Goal: Check status: Check status

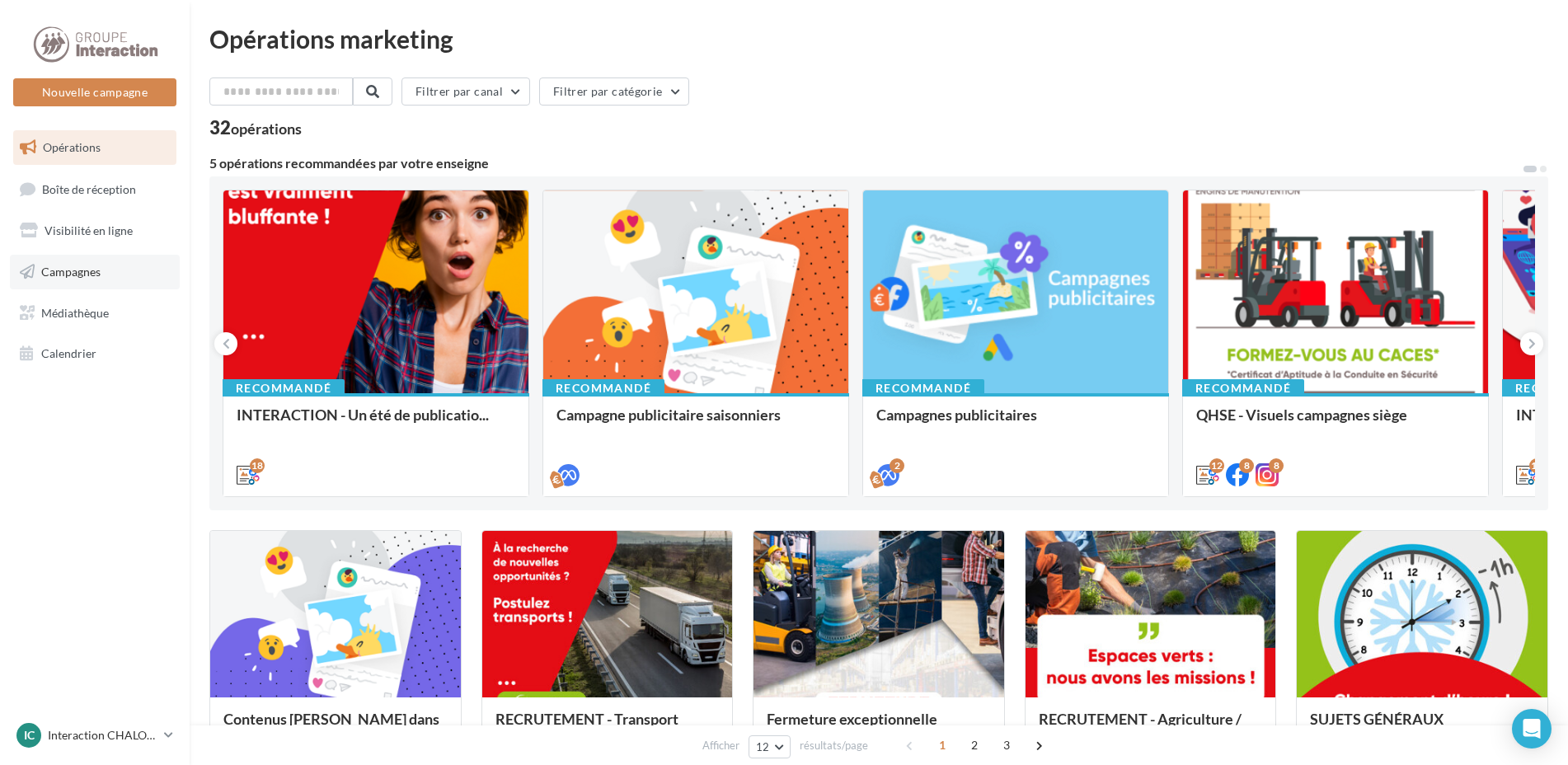
click at [92, 277] on span "Campagnes" at bounding box center [70, 271] width 59 height 14
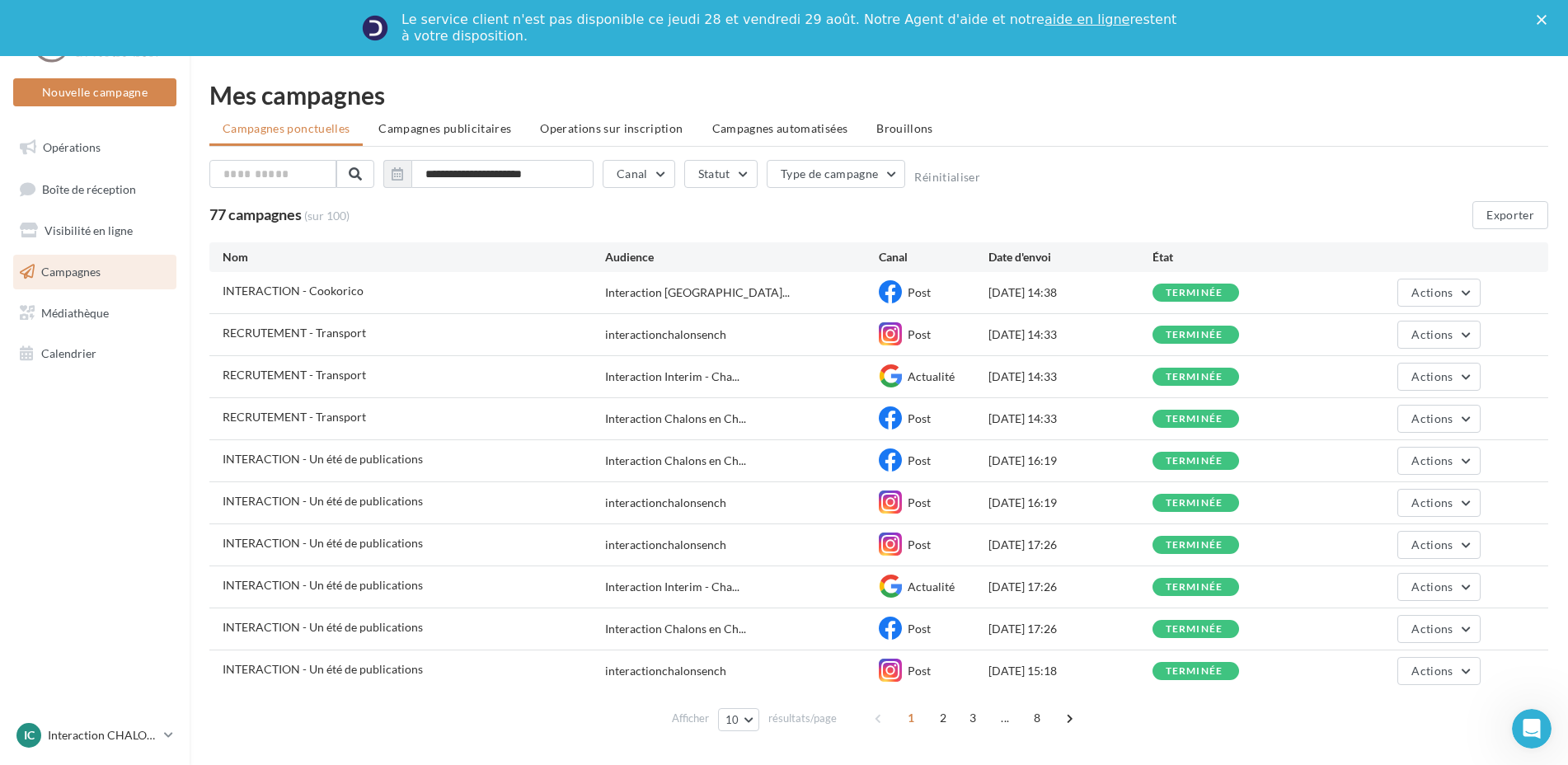
scroll to position [43, 0]
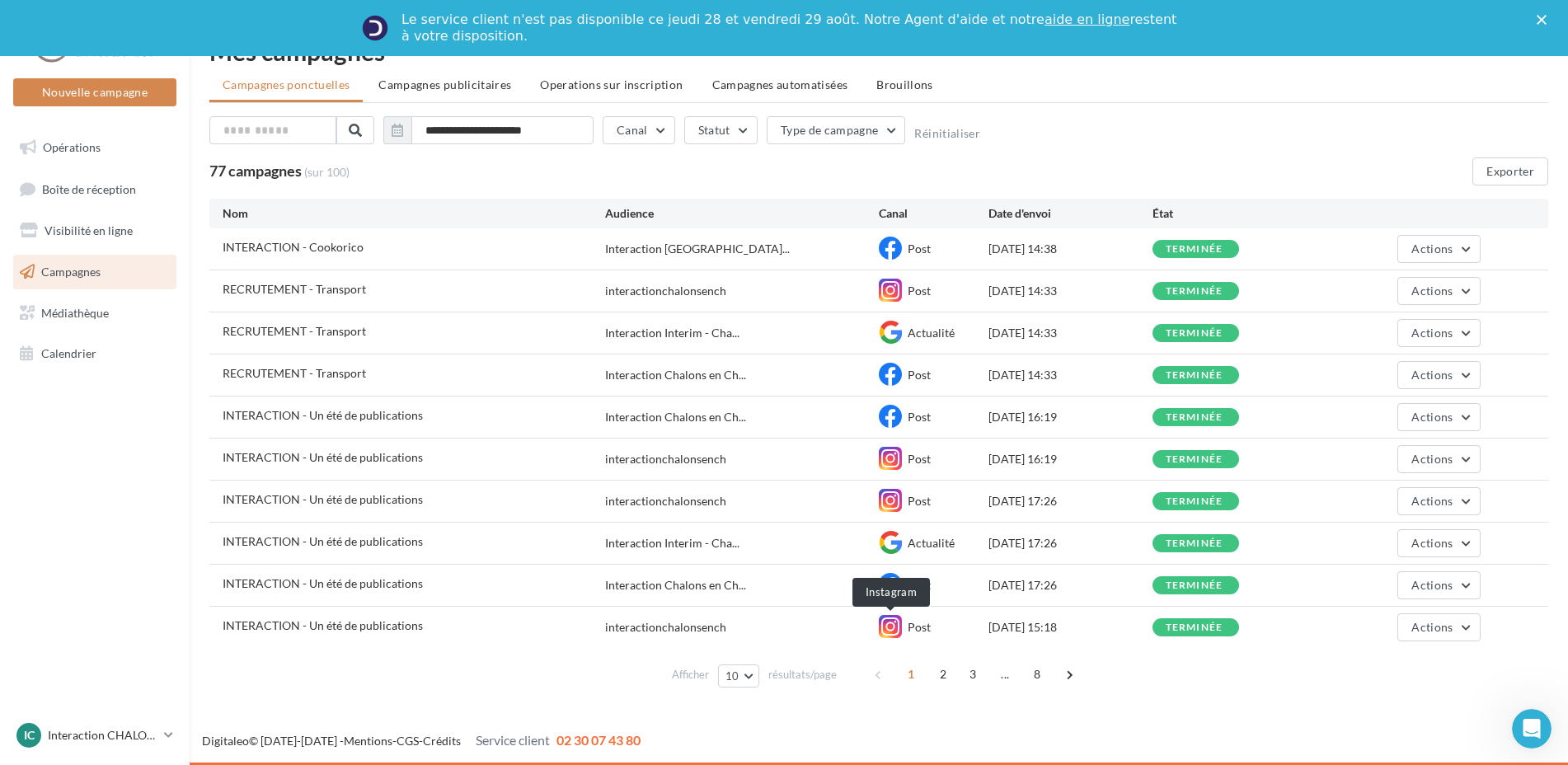
click at [892, 626] on icon at bounding box center [890, 627] width 23 height 23
click at [400, 128] on icon "button" at bounding box center [397, 130] width 12 height 13
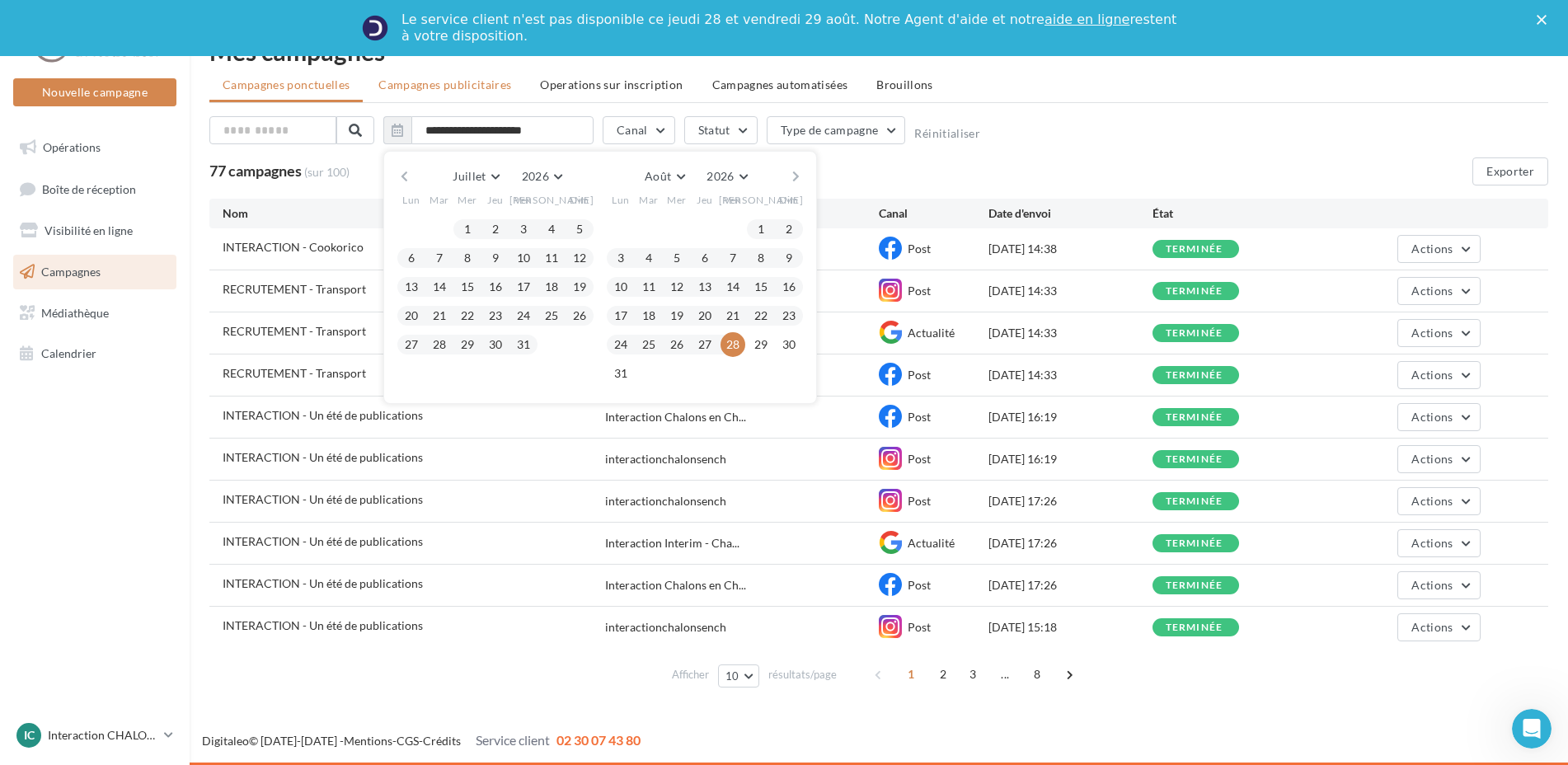
click at [446, 80] on span "Campagnes publicitaires" at bounding box center [445, 84] width 133 height 14
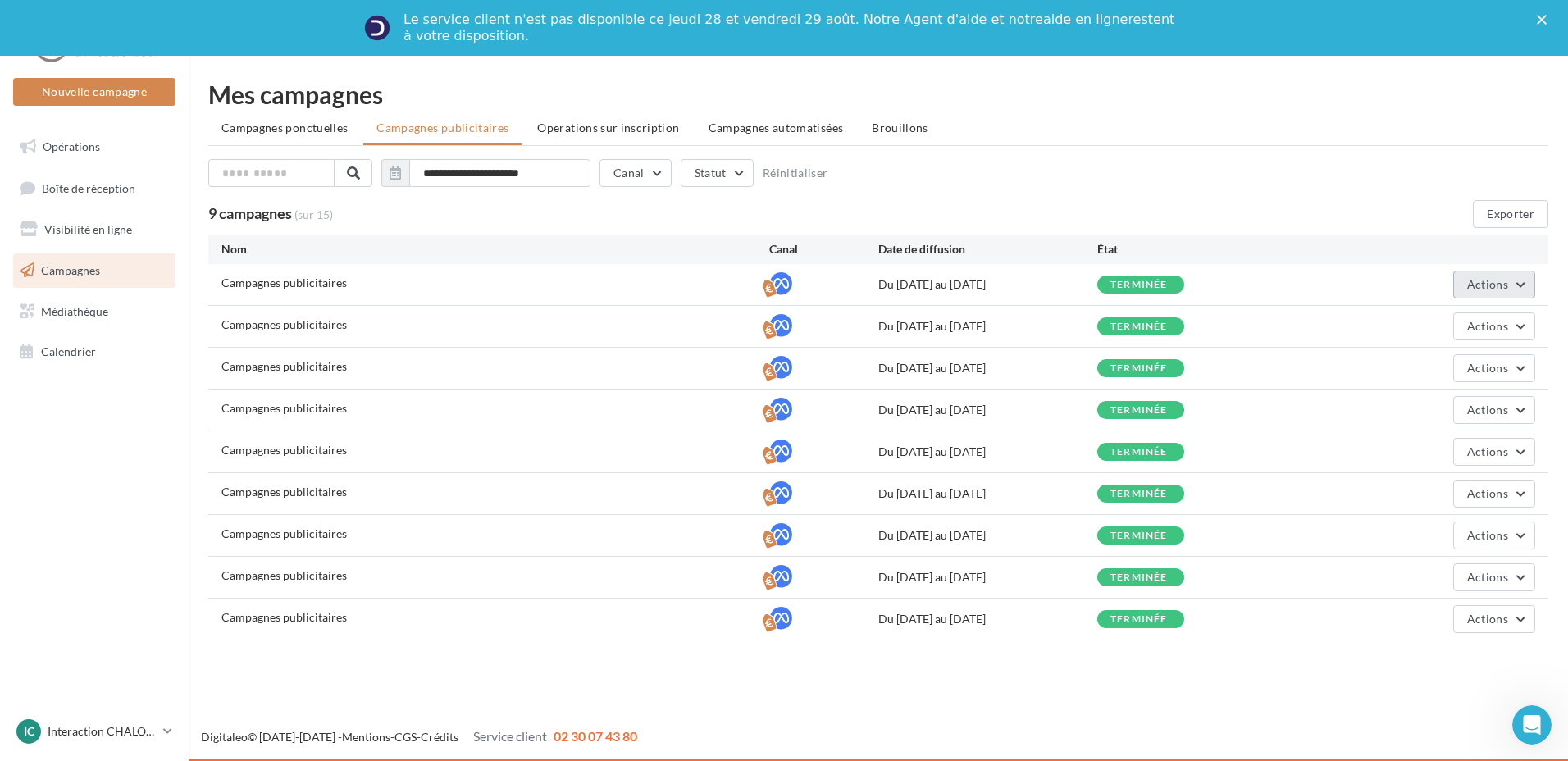
click at [1523, 282] on button "Actions" at bounding box center [1493, 285] width 82 height 28
click at [1054, 368] on div "Du 15/06/2025 au 25/06/2025" at bounding box center [987, 368] width 219 height 17
click at [1507, 363] on button "Actions" at bounding box center [1493, 368] width 82 height 28
click at [401, 173] on icon "button" at bounding box center [395, 173] width 12 height 13
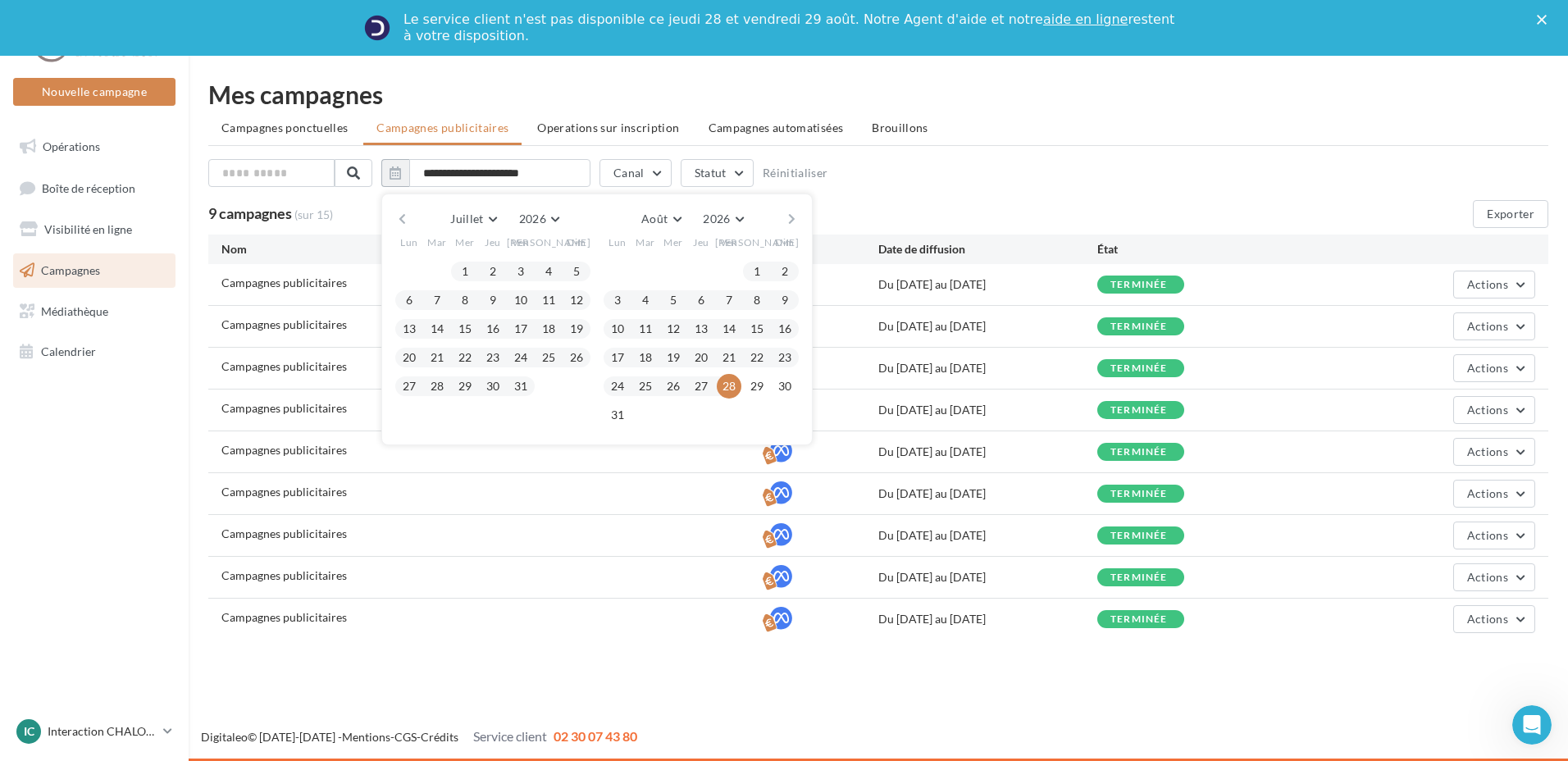
click at [397, 220] on button "button" at bounding box center [402, 219] width 14 height 23
click at [516, 267] on button "1" at bounding box center [521, 271] width 25 height 25
click at [537, 221] on span "2026" at bounding box center [523, 218] width 27 height 14
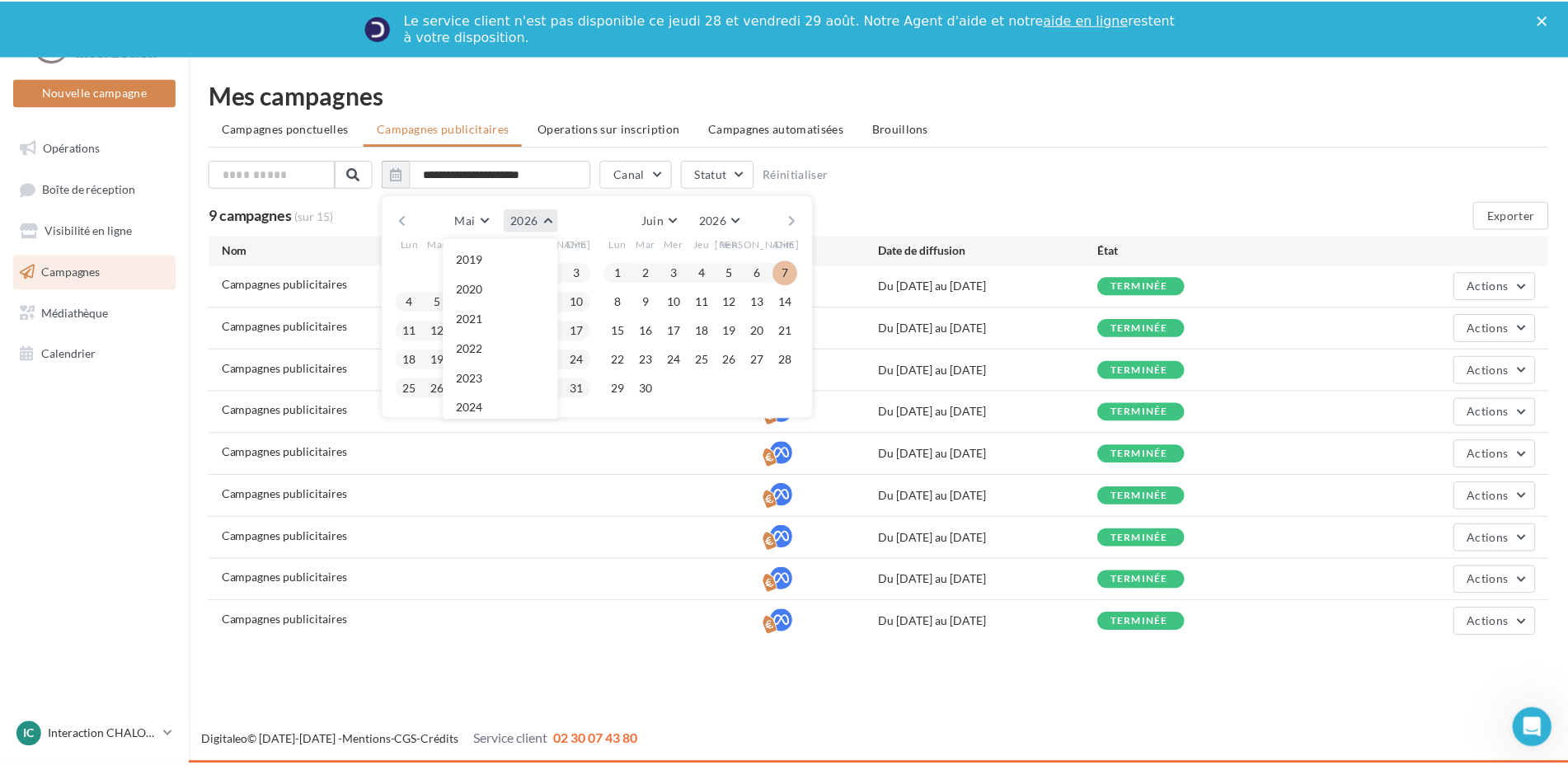
scroll to position [178, 0]
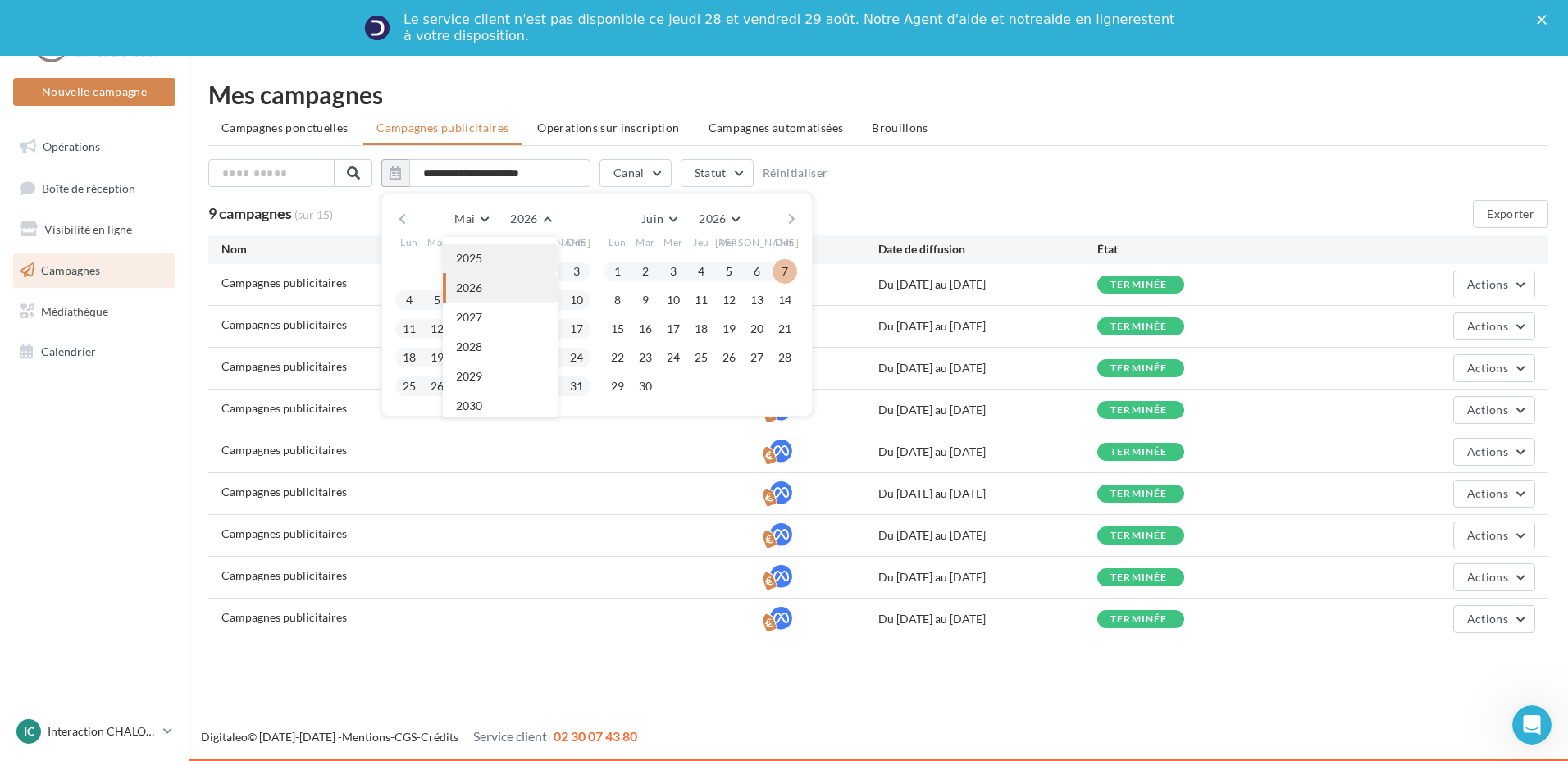
click at [491, 256] on button "2025" at bounding box center [500, 259] width 114 height 30
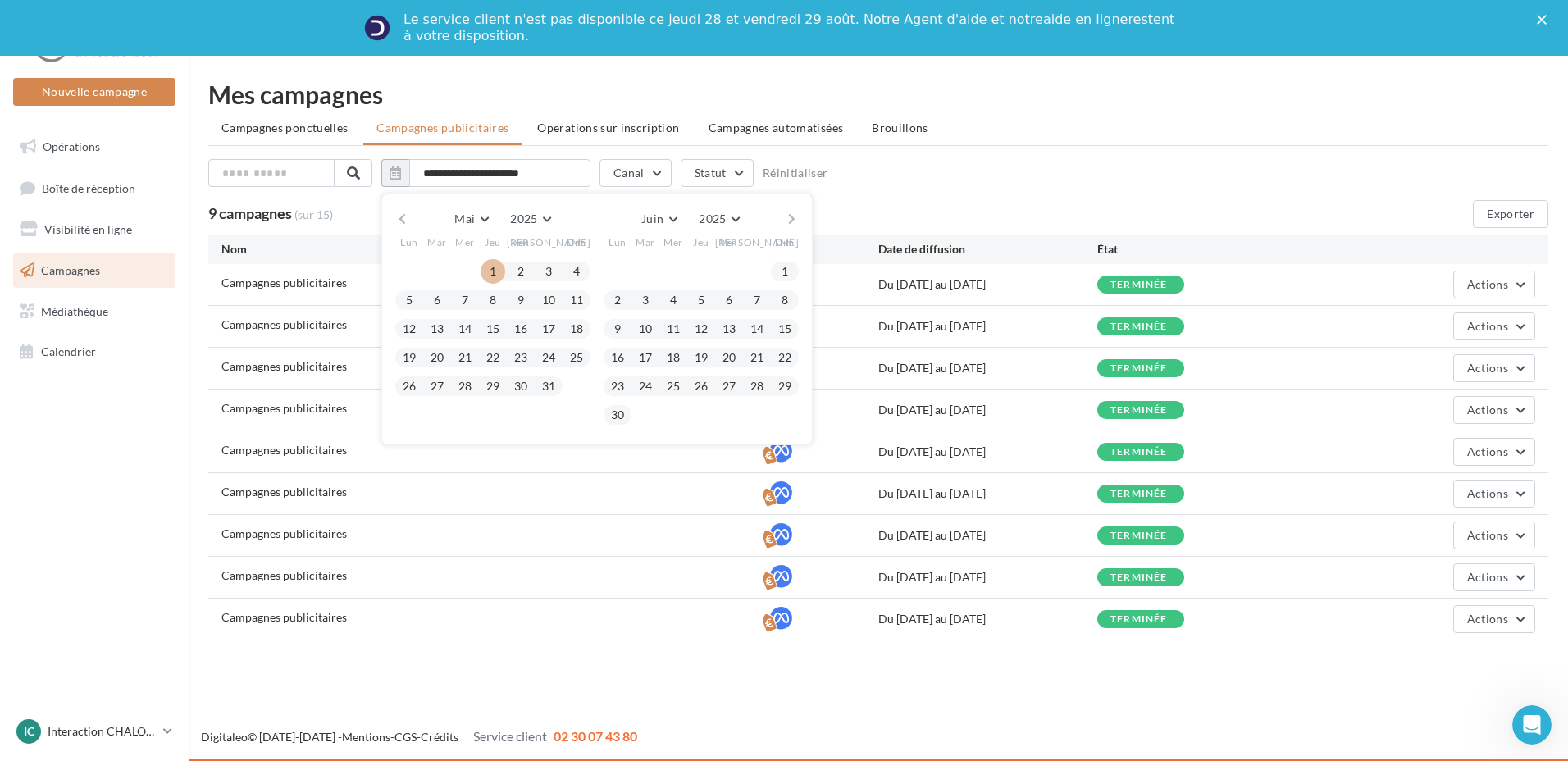
click at [492, 264] on button "1" at bounding box center [493, 271] width 25 height 25
type input "**********"
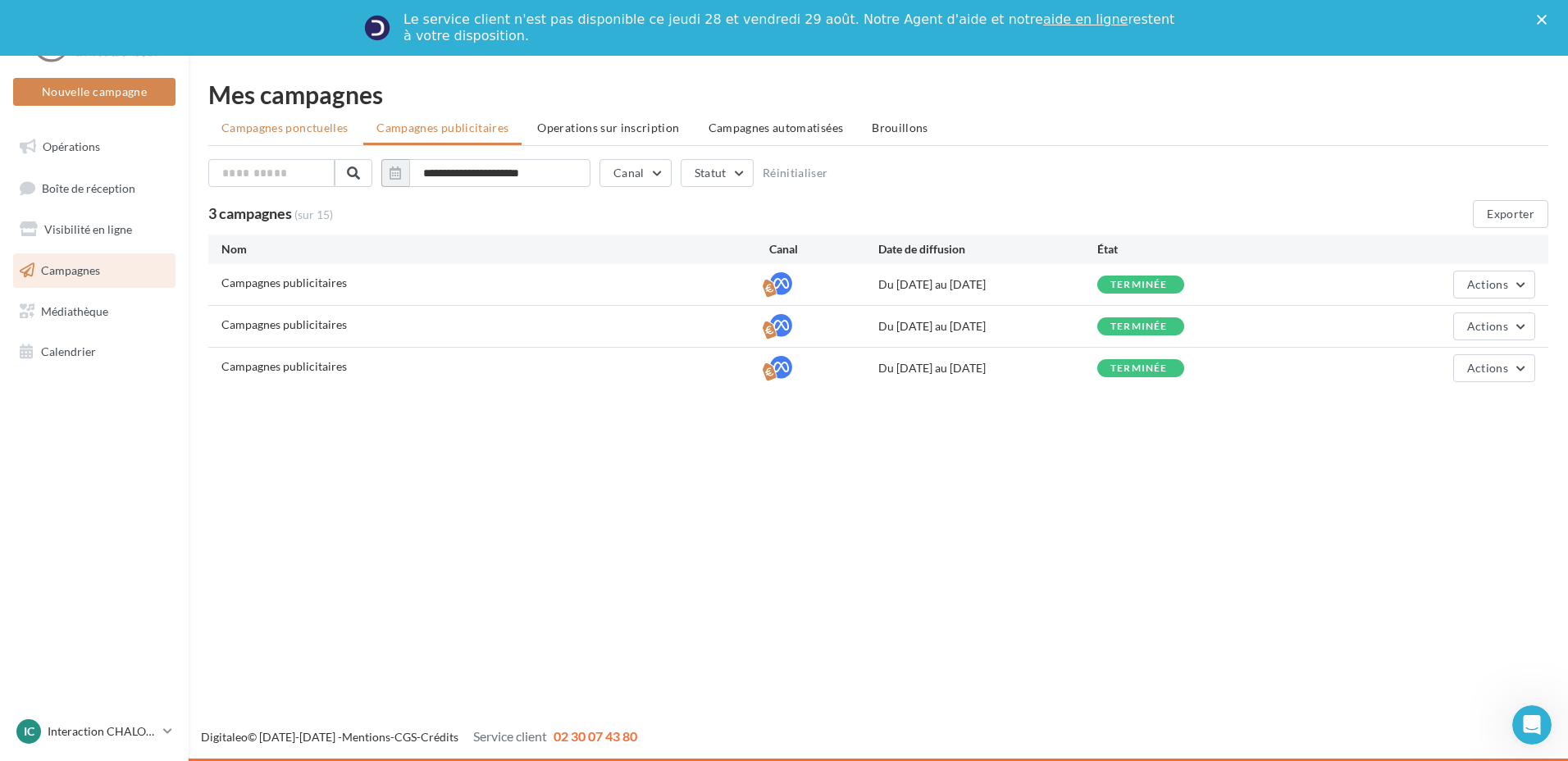
click at [309, 134] on span "Campagnes ponctuelles" at bounding box center [285, 127] width 126 height 14
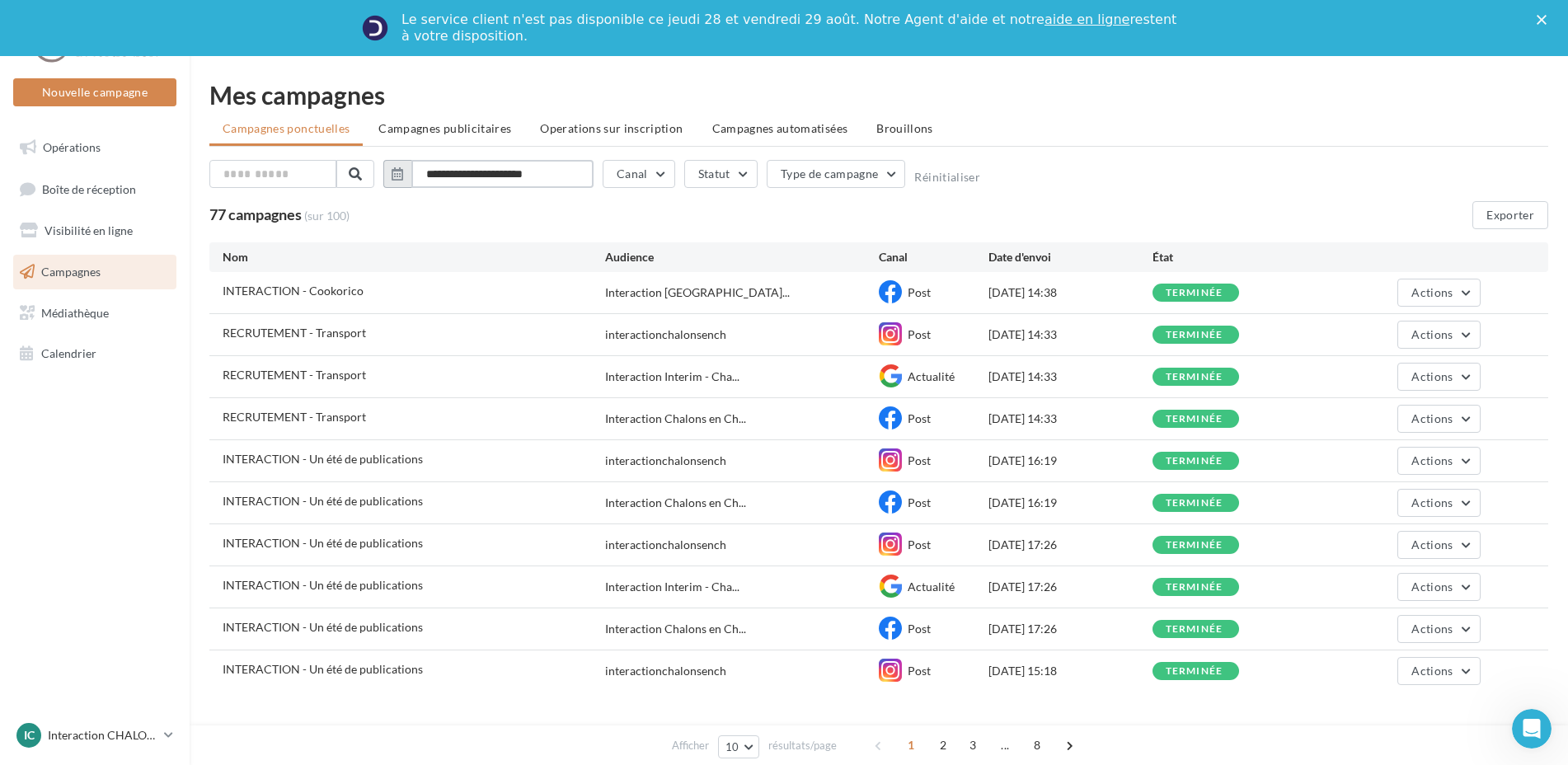
click at [453, 173] on input "**********" at bounding box center [502, 174] width 182 height 28
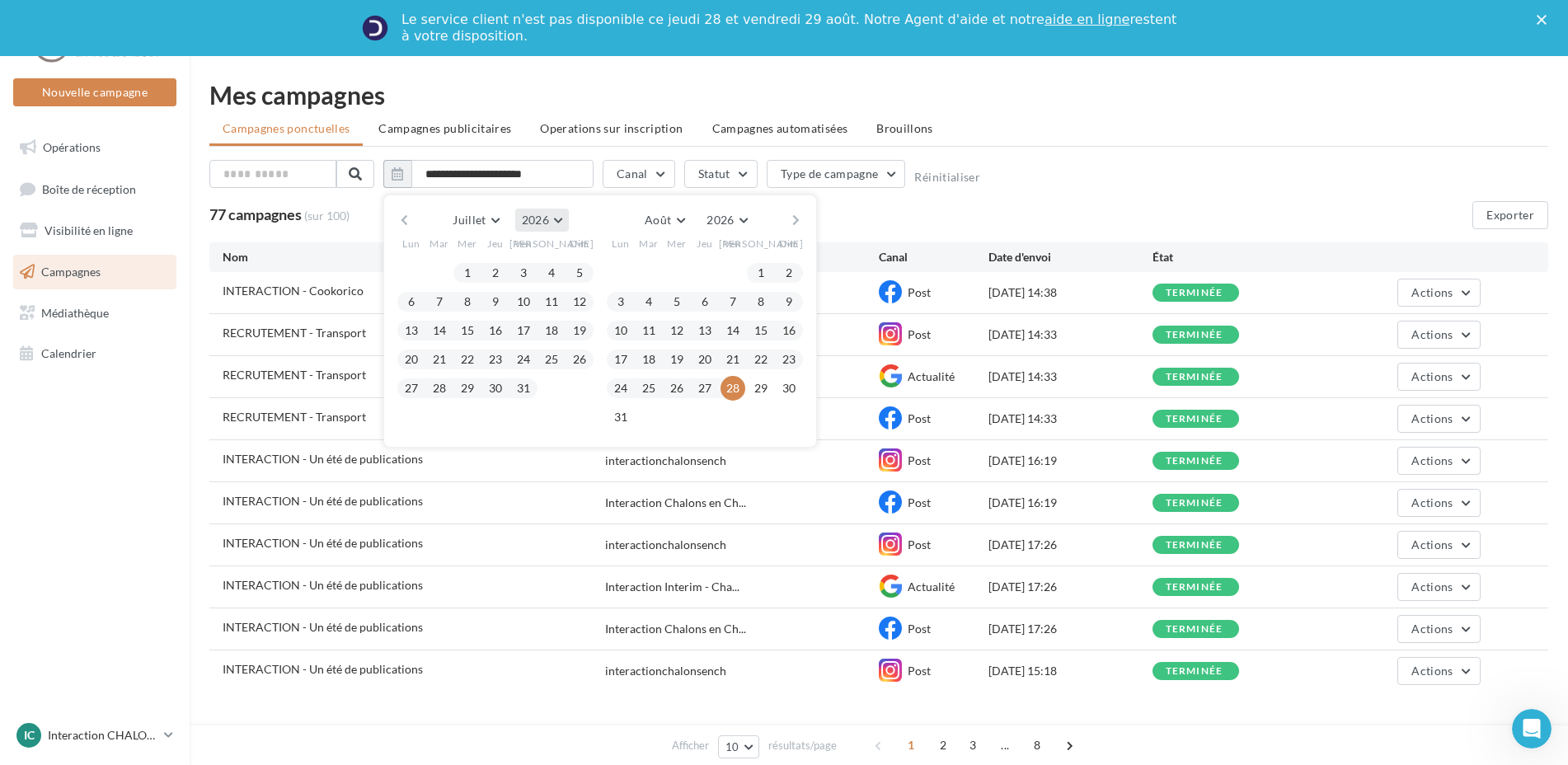
click at [546, 221] on span "2026" at bounding box center [535, 219] width 28 height 14
click at [511, 266] on button "2024" at bounding box center [511, 263] width 115 height 30
click at [461, 218] on span "Juillet" at bounding box center [470, 219] width 33 height 14
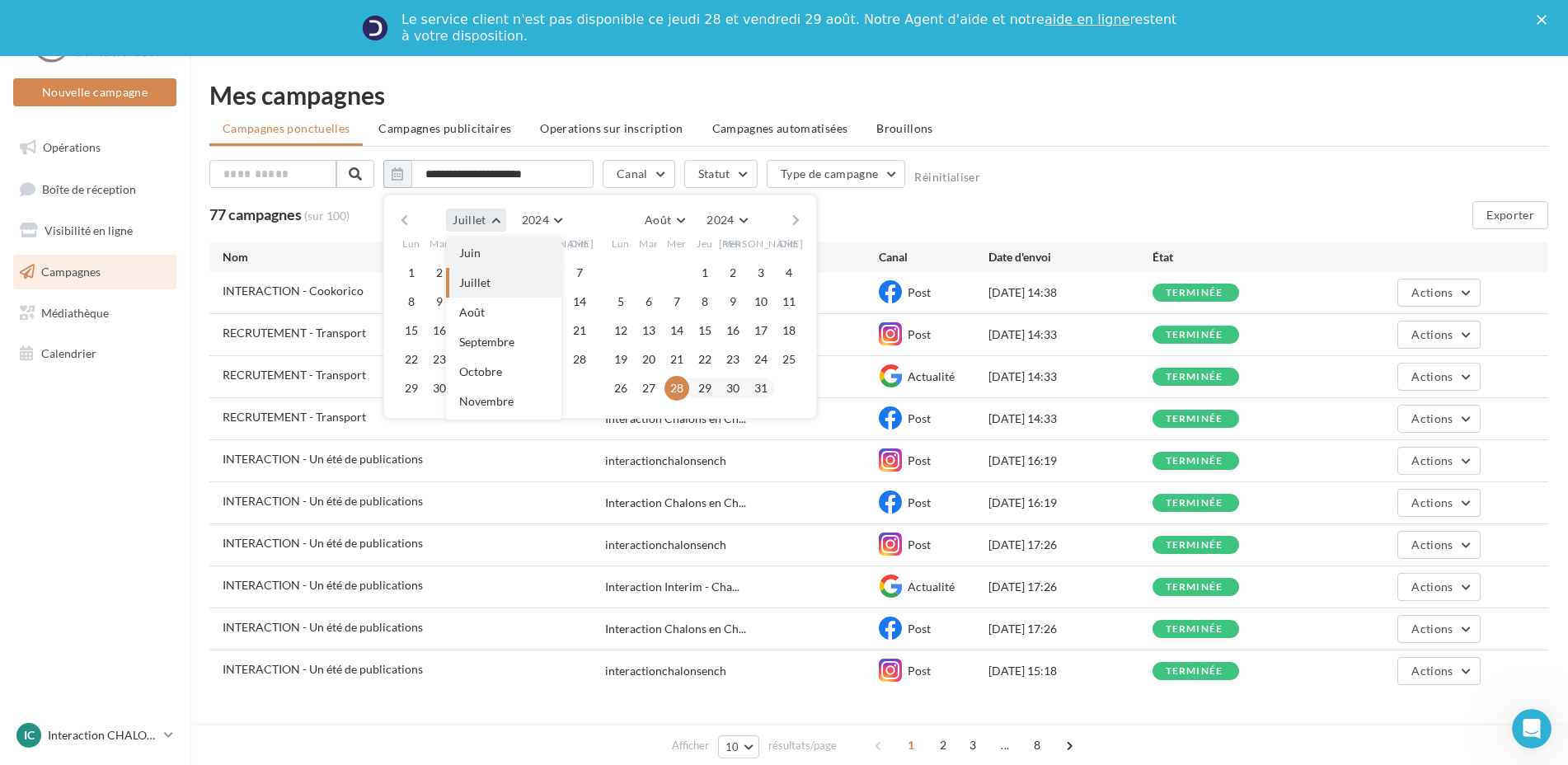
scroll to position [66, 0]
click at [504, 277] on button "Avril" at bounding box center [504, 276] width 115 height 30
click at [412, 269] on button "1" at bounding box center [411, 273] width 25 height 25
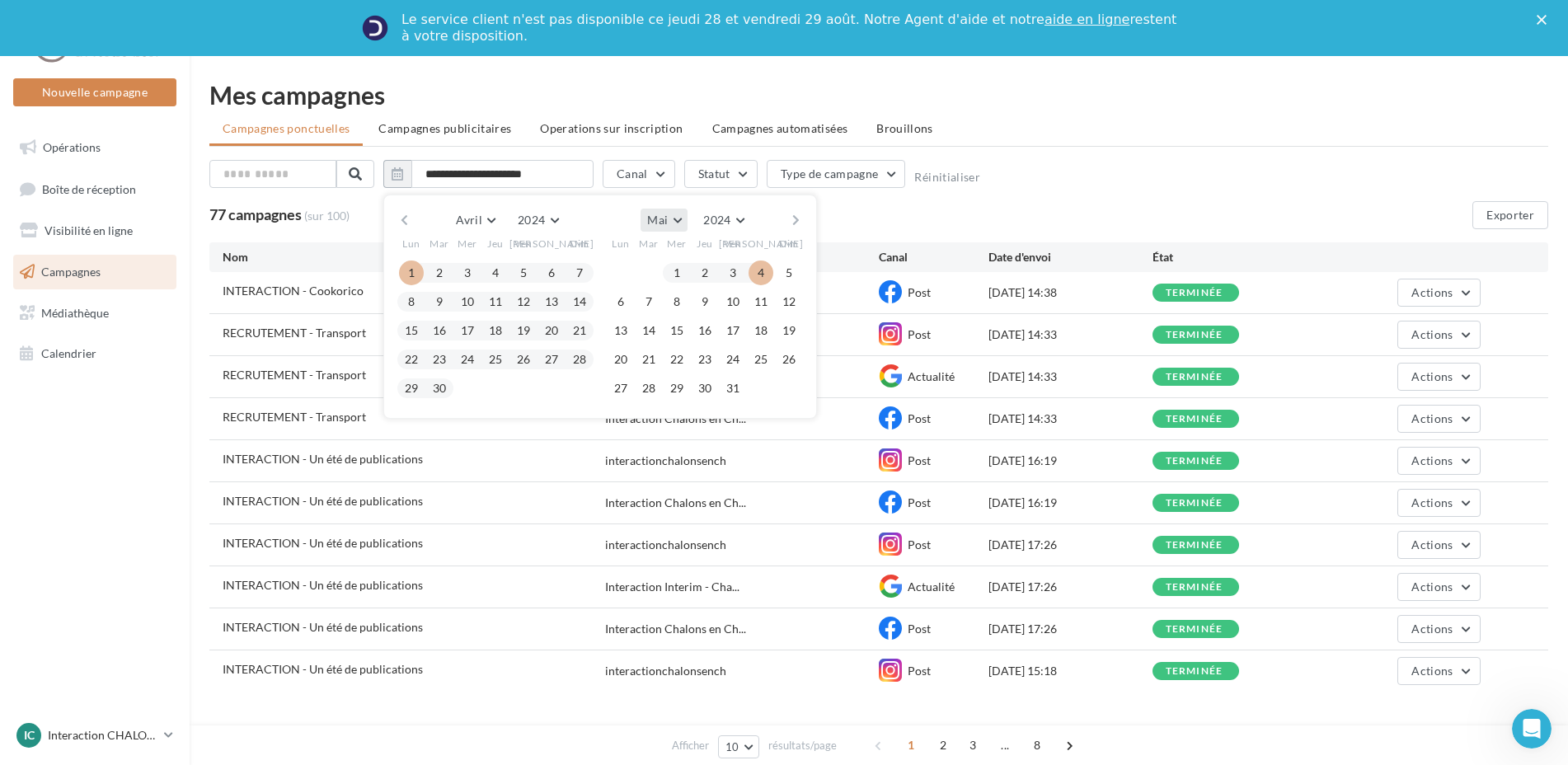
click at [681, 222] on button "Mai" at bounding box center [664, 220] width 47 height 23
click at [689, 371] on button "Août" at bounding box center [698, 372] width 115 height 30
click at [560, 218] on button "2024" at bounding box center [542, 220] width 53 height 23
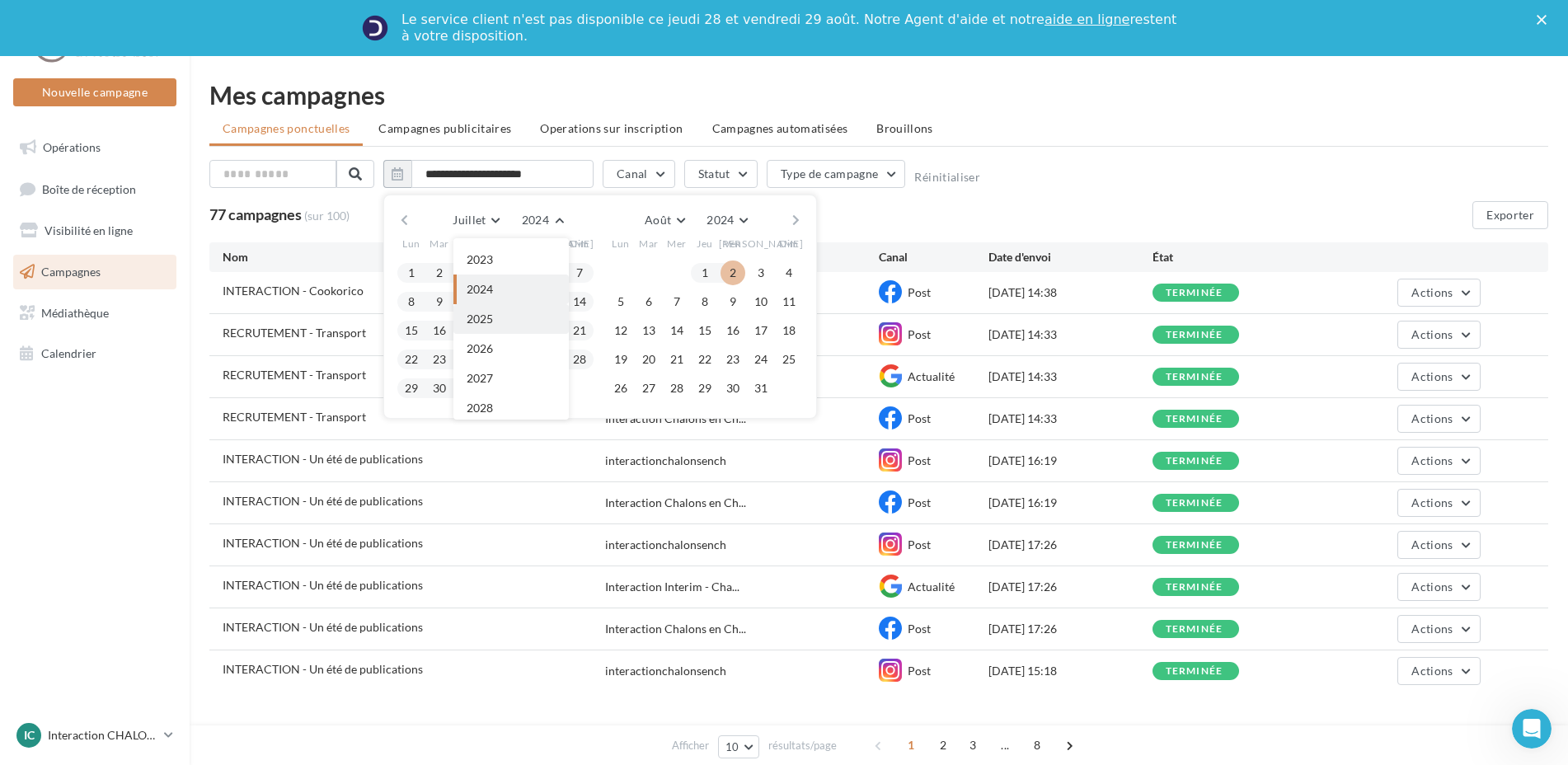
click at [515, 323] on button "2025" at bounding box center [511, 320] width 115 height 30
click at [405, 220] on button "button" at bounding box center [404, 220] width 14 height 23
click at [405, 220] on button "button" at bounding box center [404, 220] width 14 height 23
click at [436, 271] on button "1" at bounding box center [440, 273] width 25 height 25
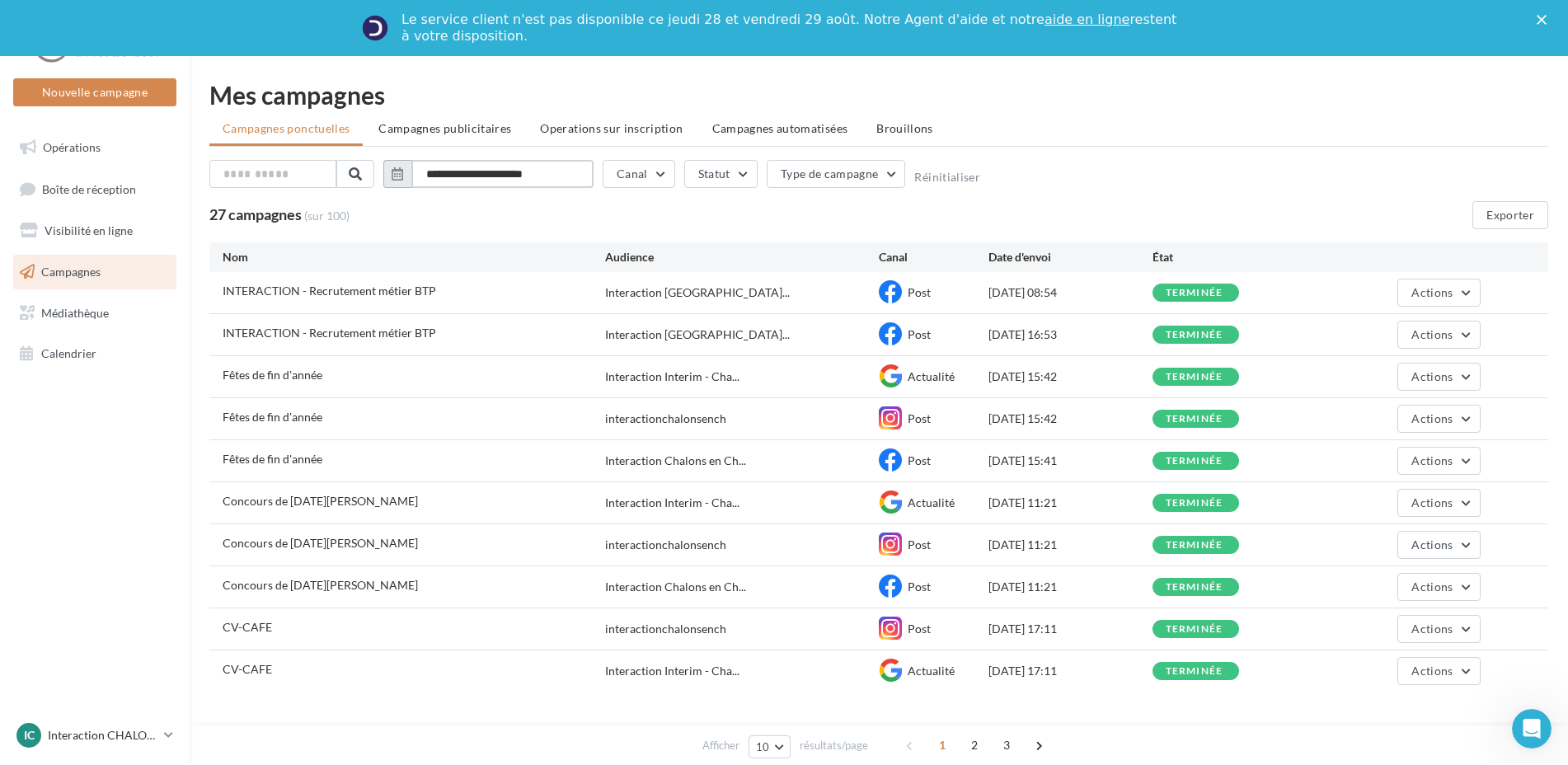
click at [573, 178] on input "**********" at bounding box center [502, 174] width 182 height 28
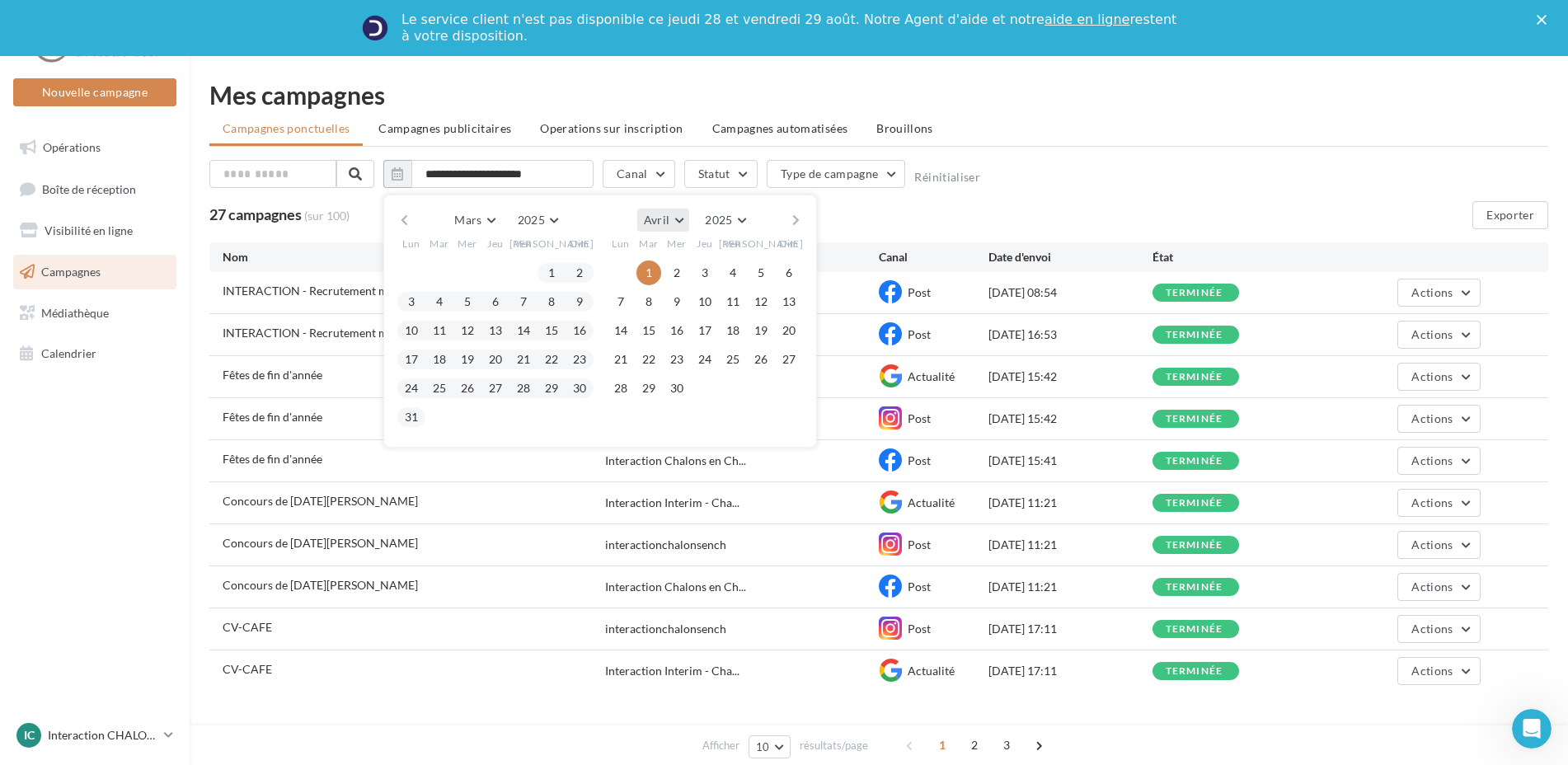
click at [672, 216] on button "Avril" at bounding box center [663, 220] width 53 height 23
click at [674, 393] on button "Août" at bounding box center [695, 401] width 115 height 30
click at [786, 390] on button "31" at bounding box center [789, 389] width 25 height 25
click at [400, 219] on button "button" at bounding box center [404, 220] width 14 height 23
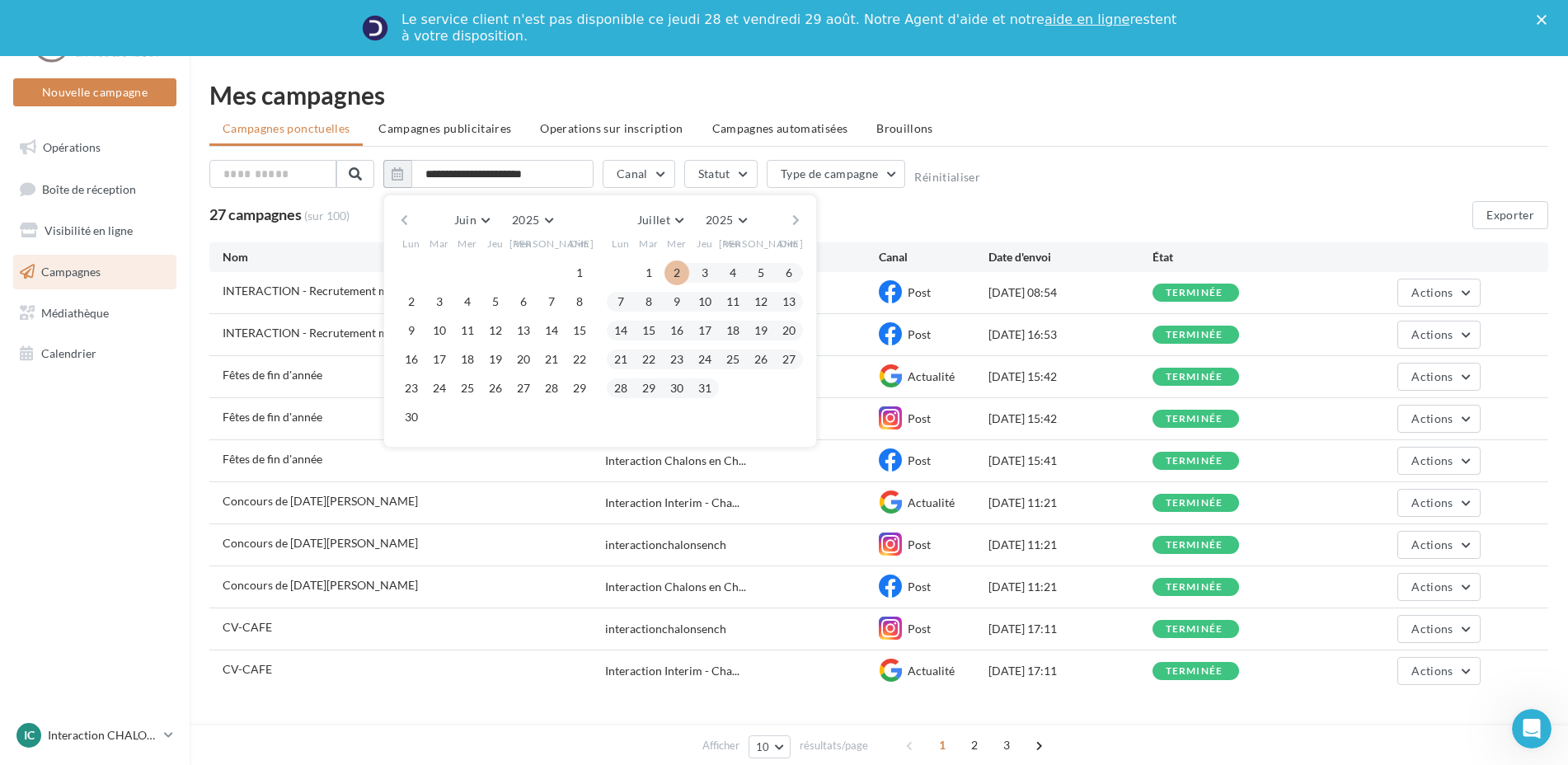
click at [400, 219] on button "button" at bounding box center [404, 220] width 14 height 23
click at [441, 272] on button "1" at bounding box center [440, 273] width 25 height 25
type input "**********"
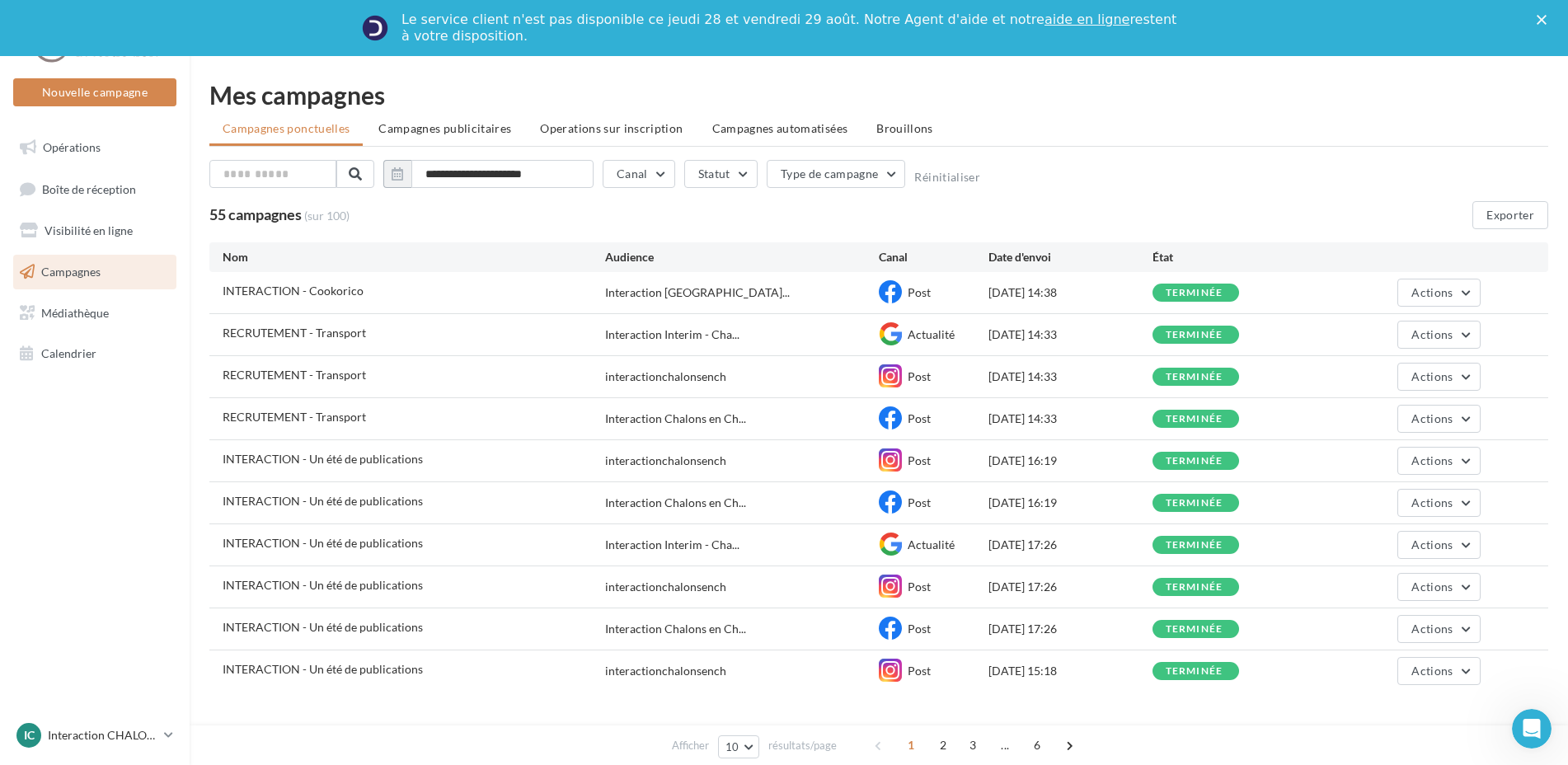
scroll to position [43, 0]
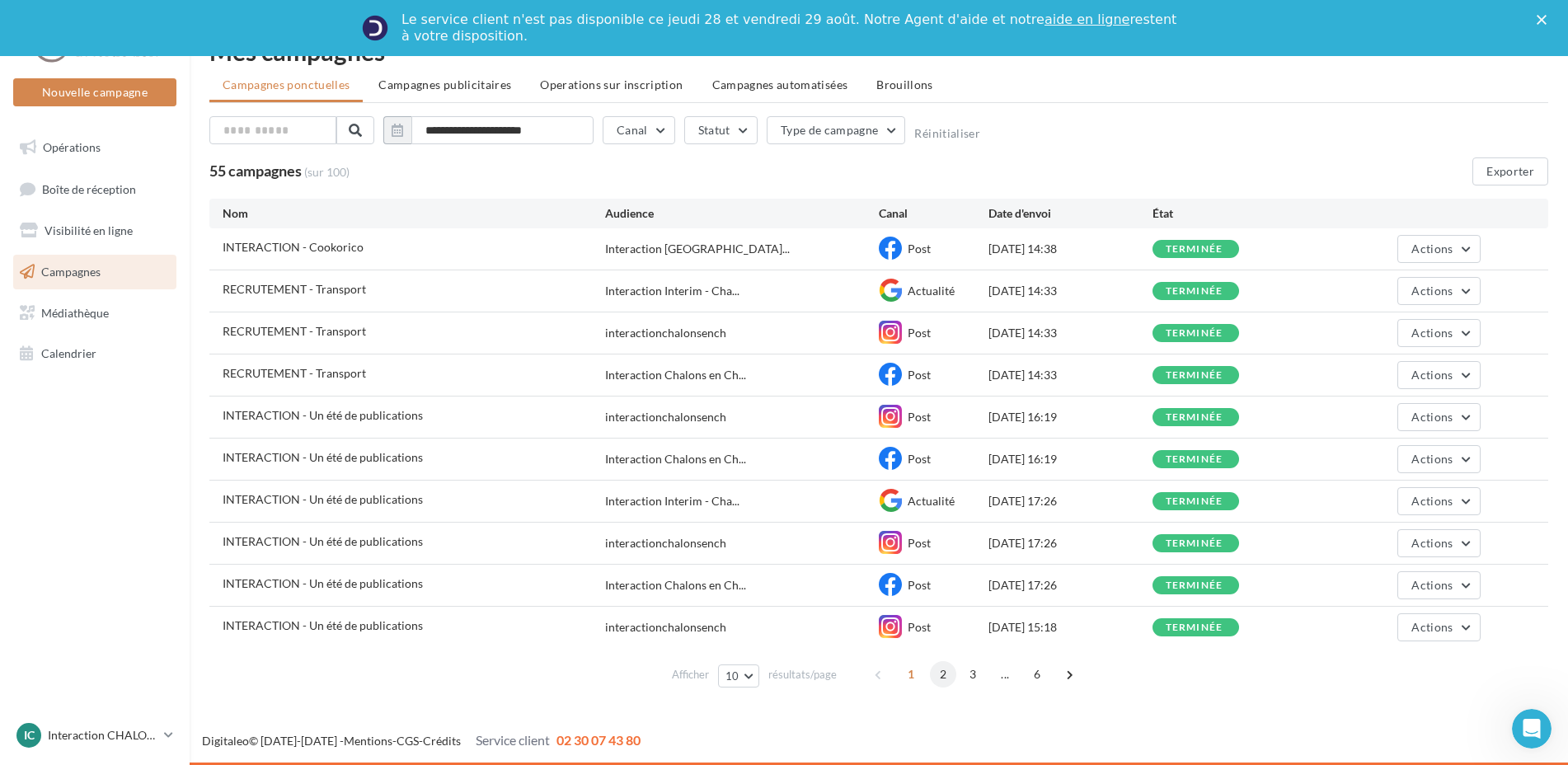
click at [938, 674] on span "2" at bounding box center [943, 675] width 27 height 27
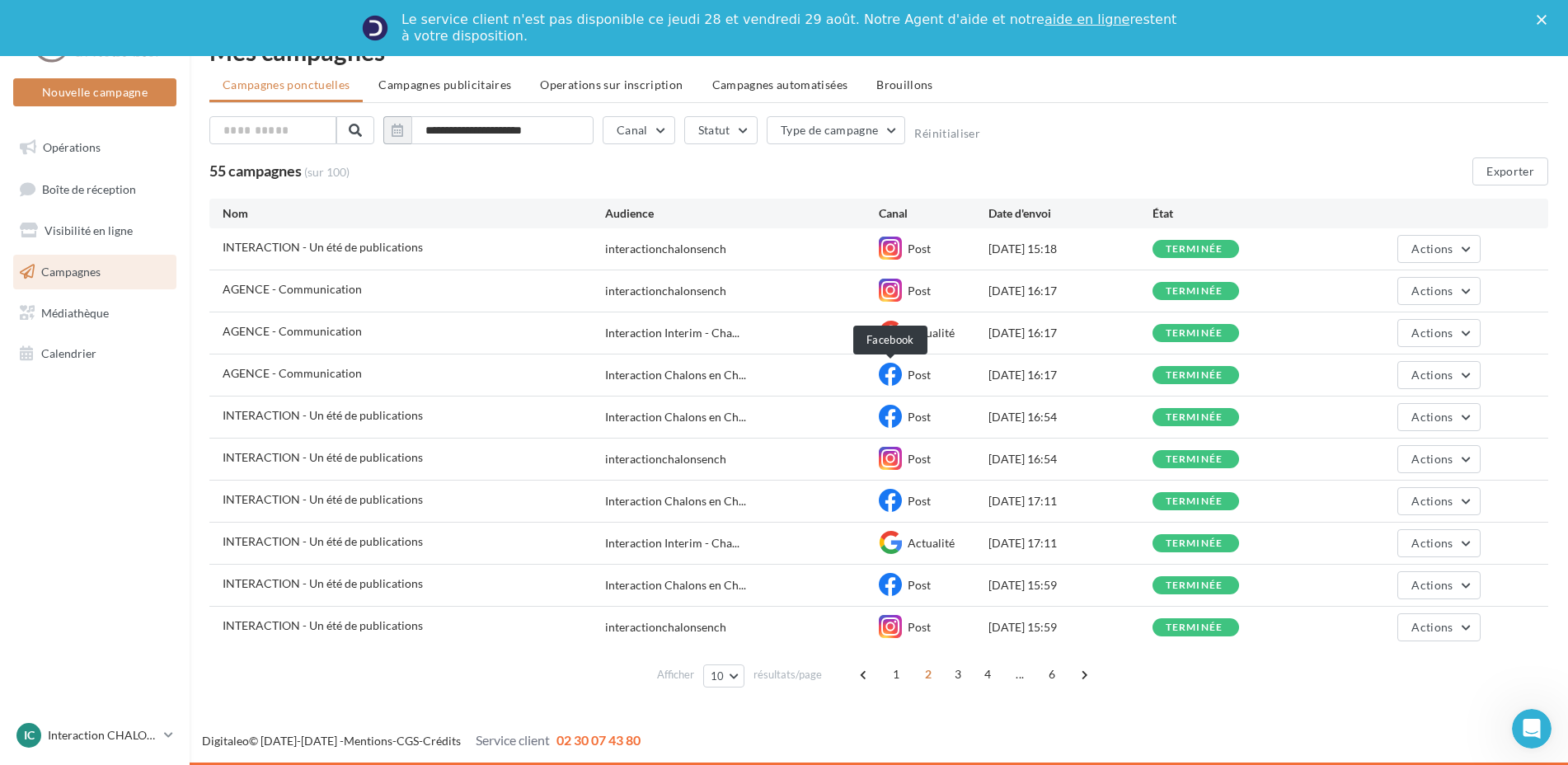
click at [889, 375] on icon at bounding box center [890, 375] width 23 height 23
click at [887, 420] on icon at bounding box center [890, 416] width 23 height 23
click at [1437, 413] on span "Actions" at bounding box center [1431, 416] width 41 height 14
click at [1400, 454] on button "Voir les résultats" at bounding box center [1398, 455] width 165 height 43
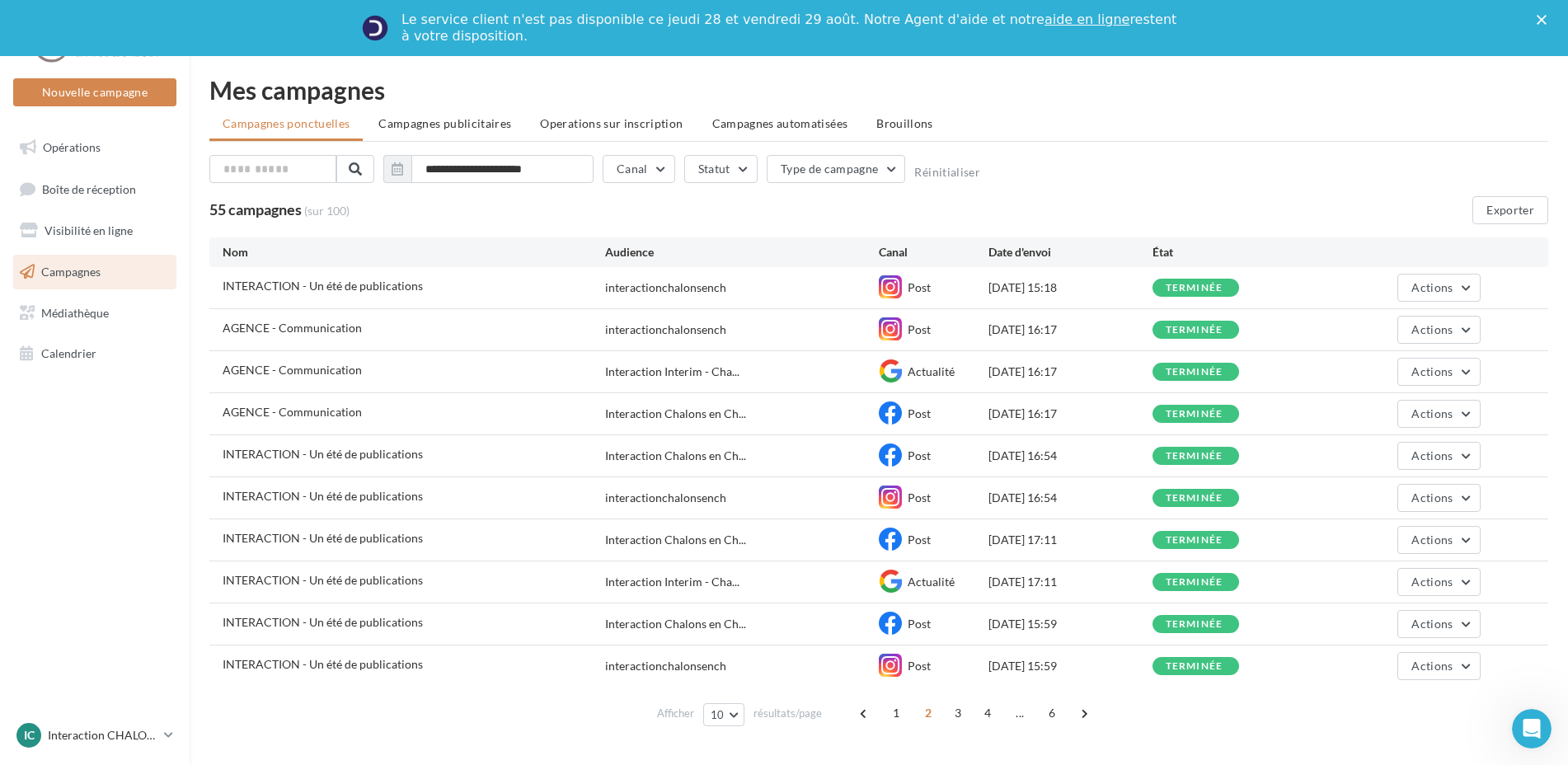
scroll to position [43, 0]
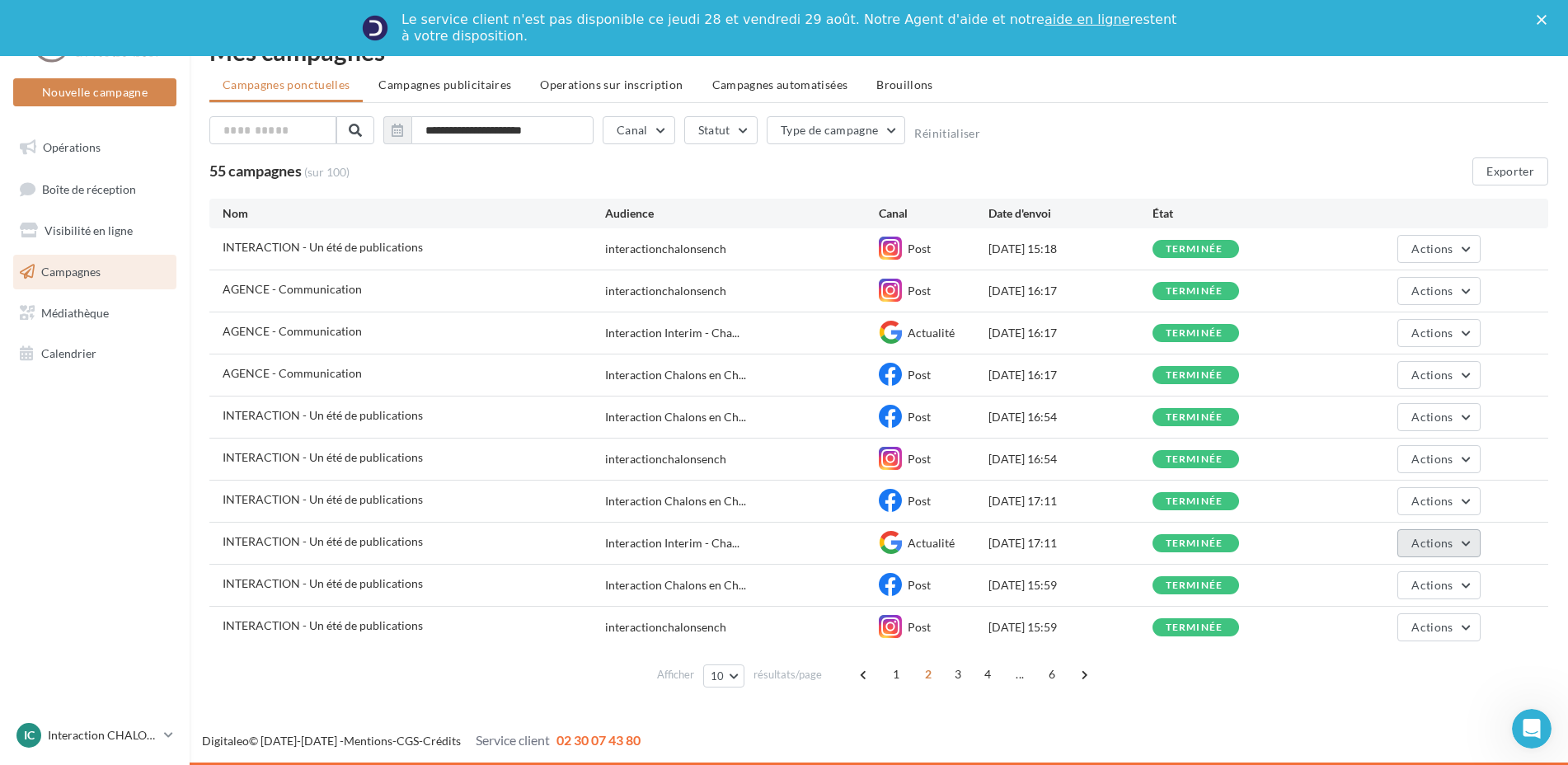
click at [1451, 542] on span "Actions" at bounding box center [1431, 542] width 41 height 14
click at [1395, 582] on button "Voir les résultats" at bounding box center [1398, 581] width 165 height 43
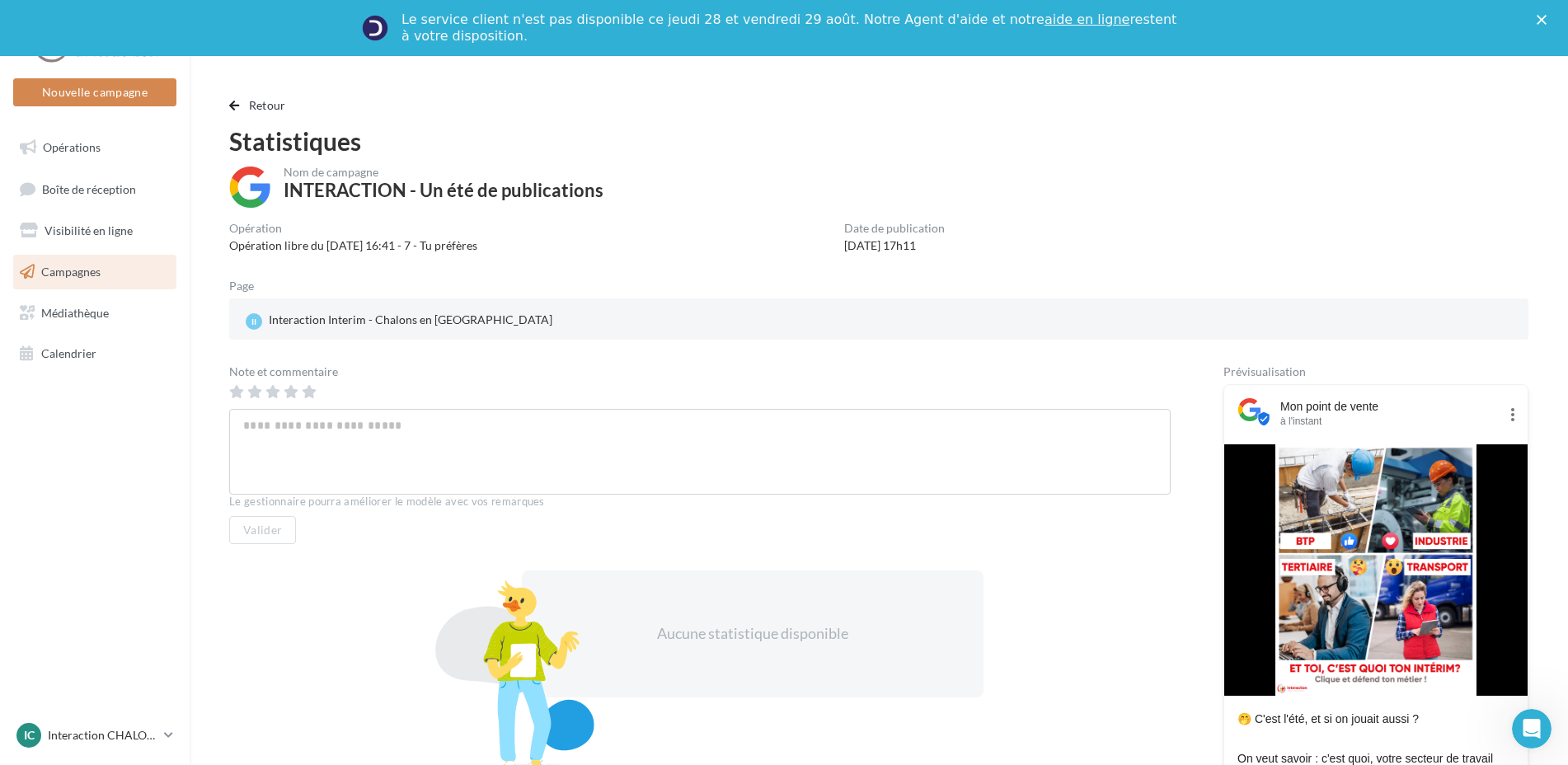
scroll to position [165, 0]
